Goal: Ask a question

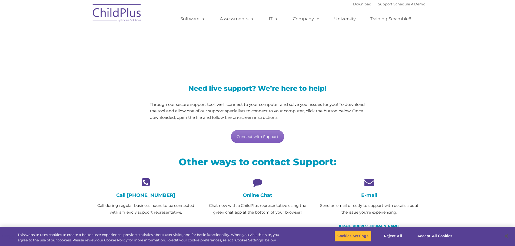
click at [270, 138] on link "Connect with Support" at bounding box center [257, 136] width 53 height 13
click at [261, 141] on link "Connect with Support" at bounding box center [257, 136] width 53 height 13
click at [120, 11] on img at bounding box center [117, 13] width 54 height 27
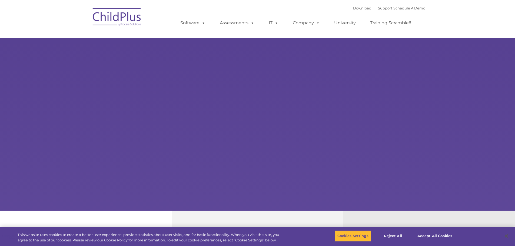
type input ""
select select "MEDIUM"
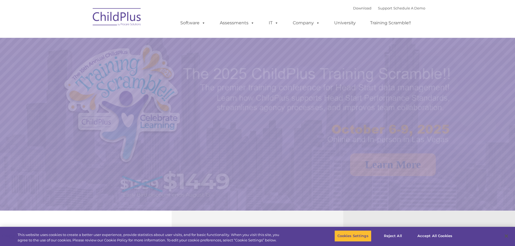
click at [119, 17] on img at bounding box center [117, 17] width 54 height 27
